Goal: Check status

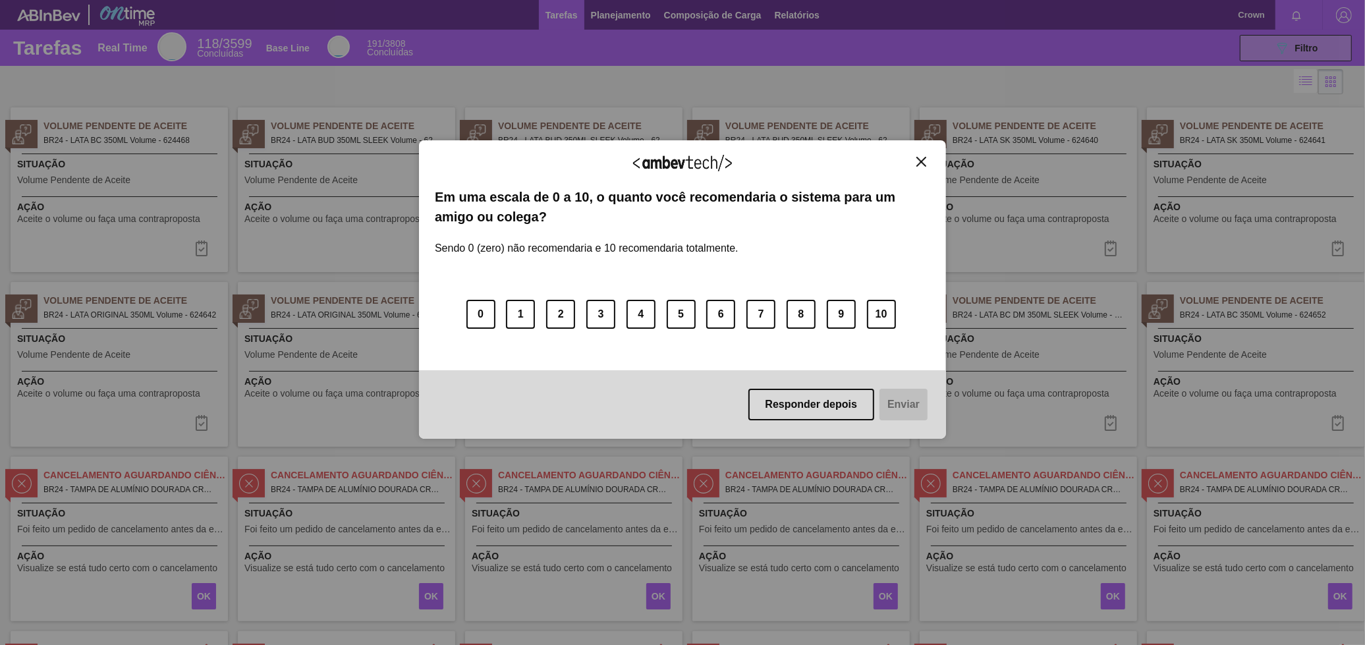
click at [921, 161] on img "Close" at bounding box center [921, 162] width 10 height 10
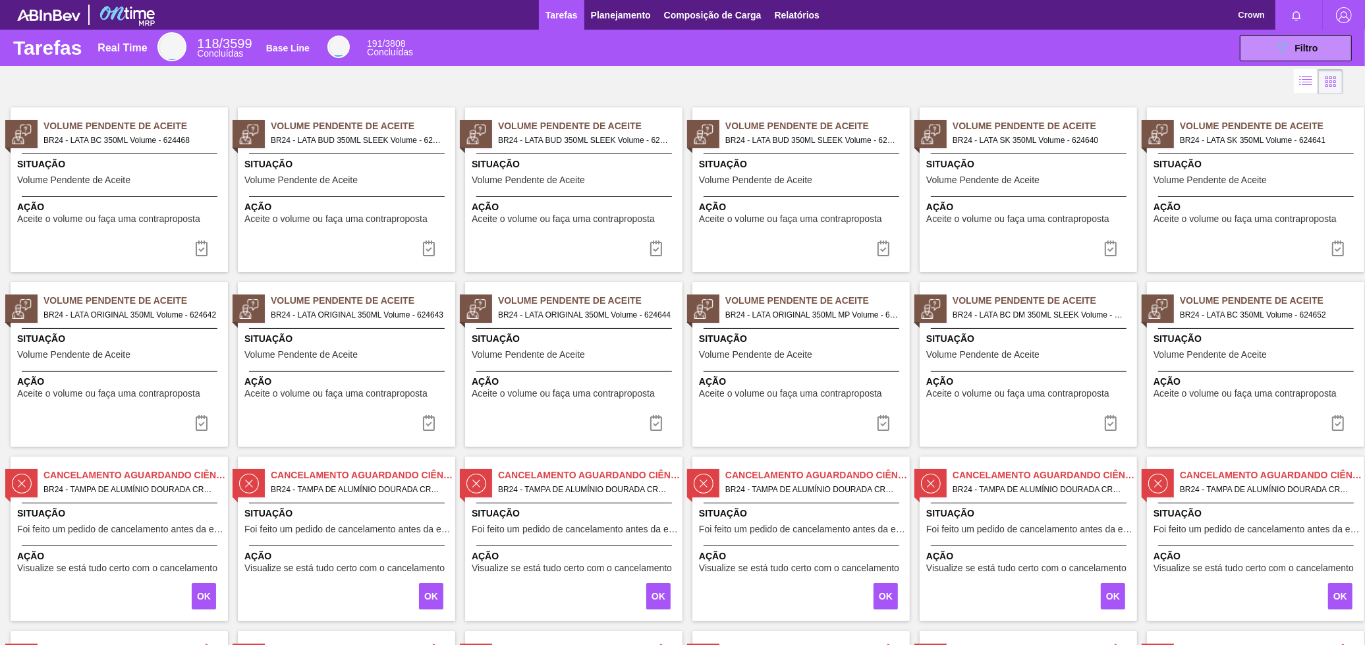
click at [1301, 88] on icon at bounding box center [1305, 81] width 16 height 16
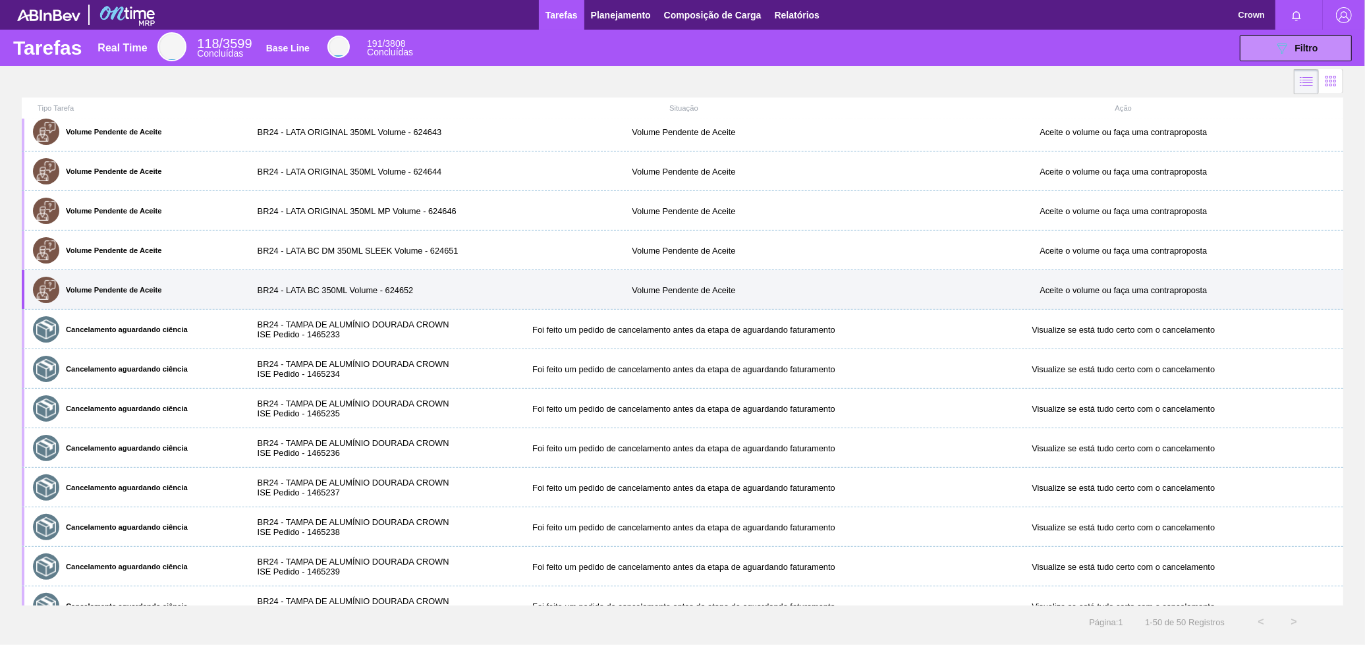
scroll to position [292, 0]
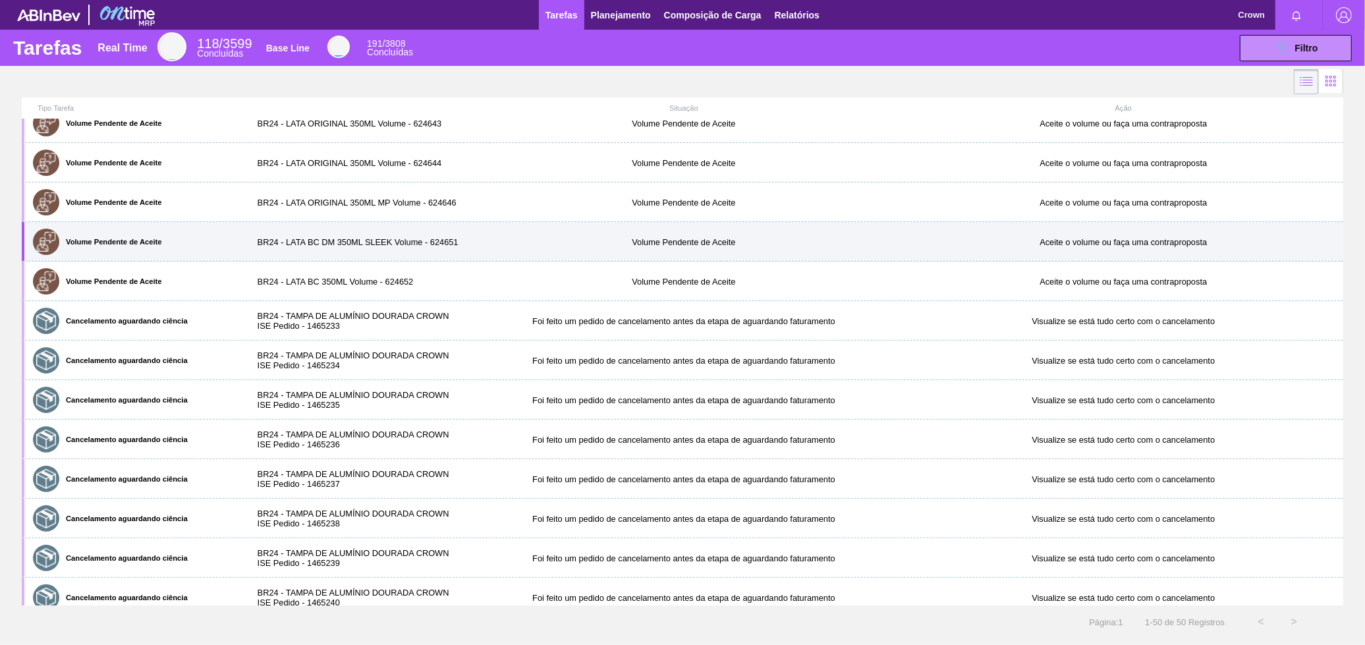
click at [148, 258] on div "Volume Pendente de Aceite BR24 - LATA BC DM 350ML SLEEK Volume - 624651 Volume …" at bounding box center [682, 242] width 1321 height 40
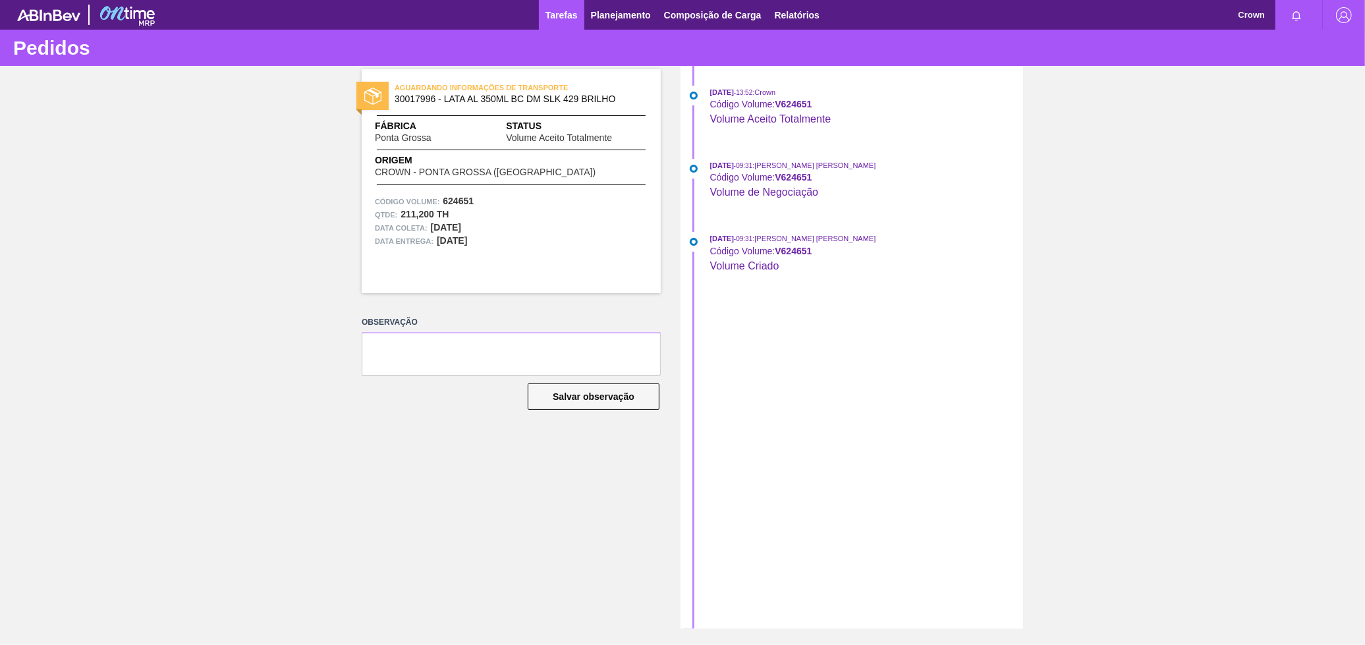
click at [560, 22] on span "Tarefas" at bounding box center [561, 15] width 32 height 16
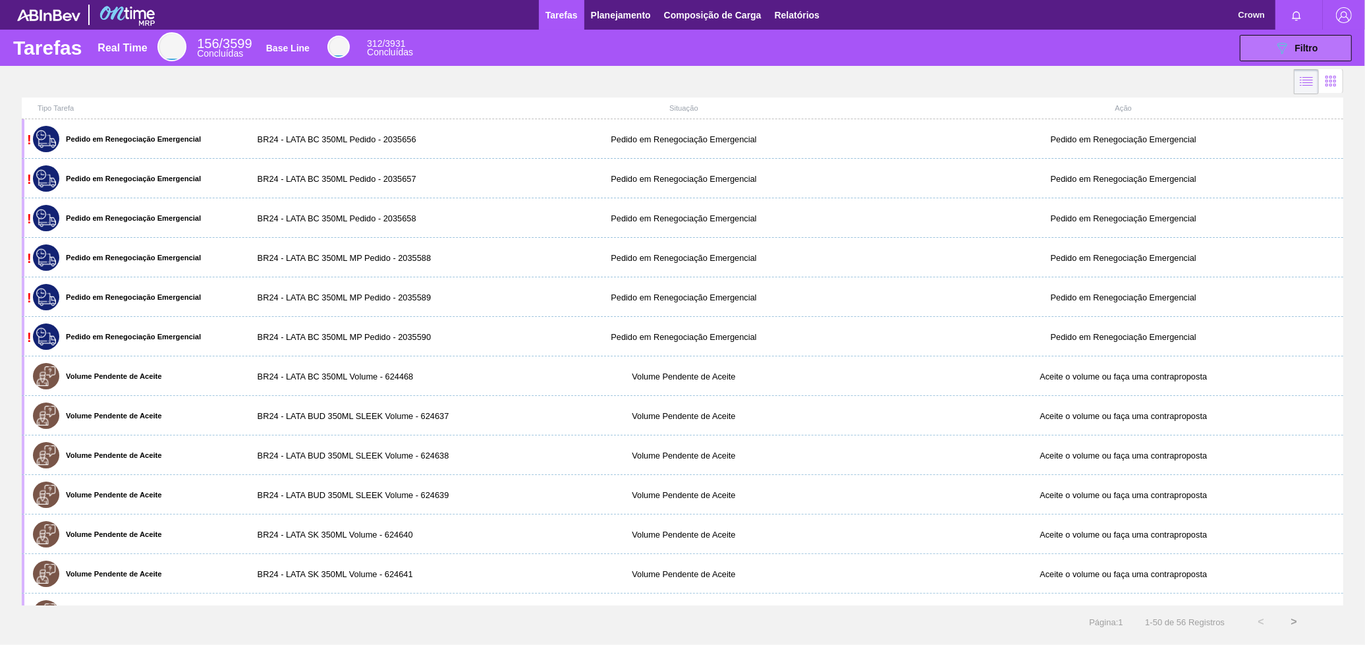
click at [1282, 51] on icon "089F7B8B-B2A5-4AFE-B5C0-19BA573D28AC" at bounding box center [1282, 48] width 16 height 16
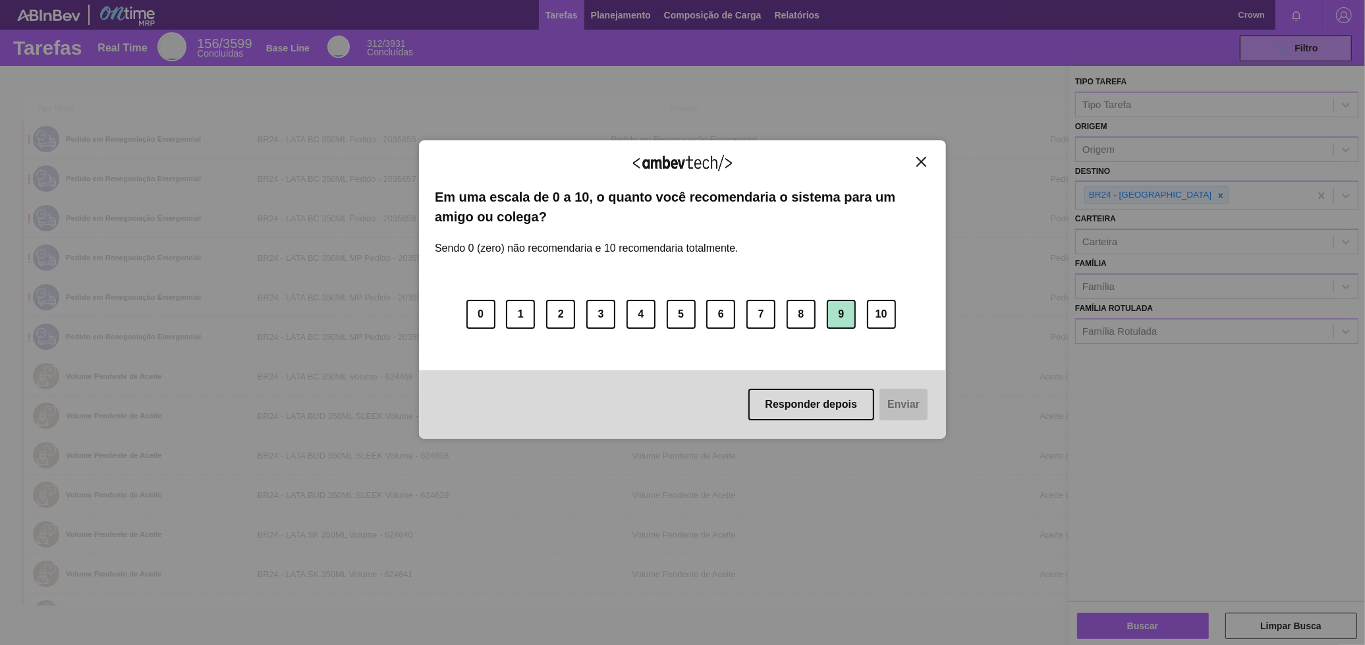
drag, startPoint x: 1039, startPoint y: 497, endPoint x: 832, endPoint y: 327, distance: 267.7
click at [832, 327] on button "9" at bounding box center [841, 314] width 29 height 29
click at [924, 155] on div "Agradecemos seu feedback! Em uma escala de 0 a 10, o quanto você recomendaria o…" at bounding box center [682, 289] width 527 height 299
click at [924, 160] on img "Close" at bounding box center [921, 162] width 10 height 10
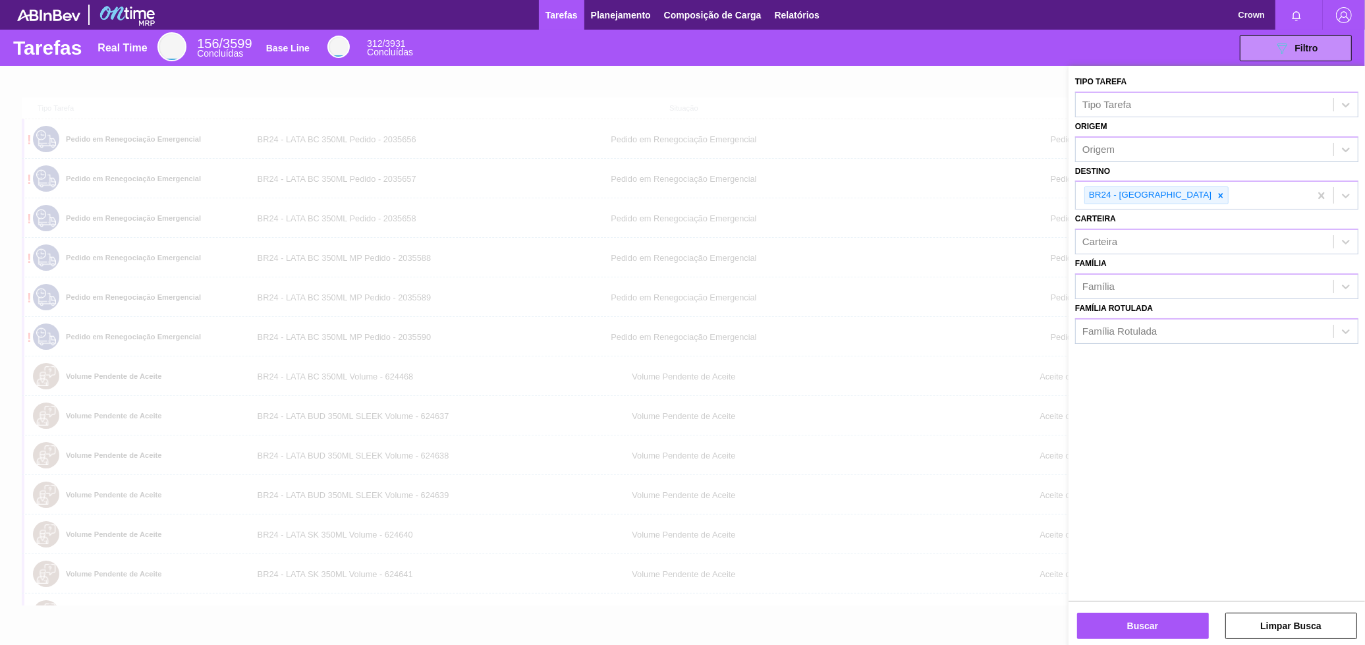
click at [1051, 105] on div at bounding box center [682, 388] width 1365 height 645
